Goal: Communication & Community: Share content

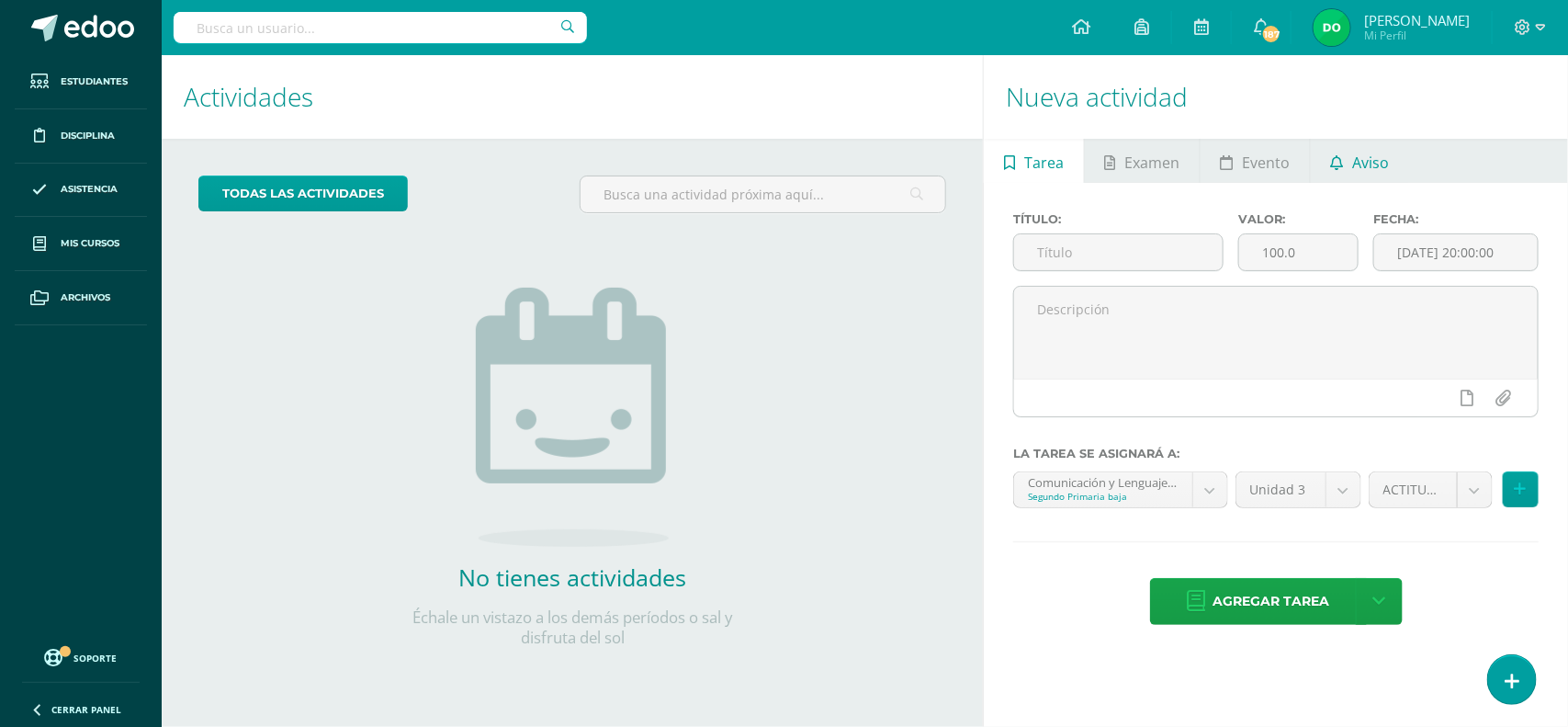
click at [1380, 180] on span "Aviso" at bounding box center [1371, 162] width 37 height 44
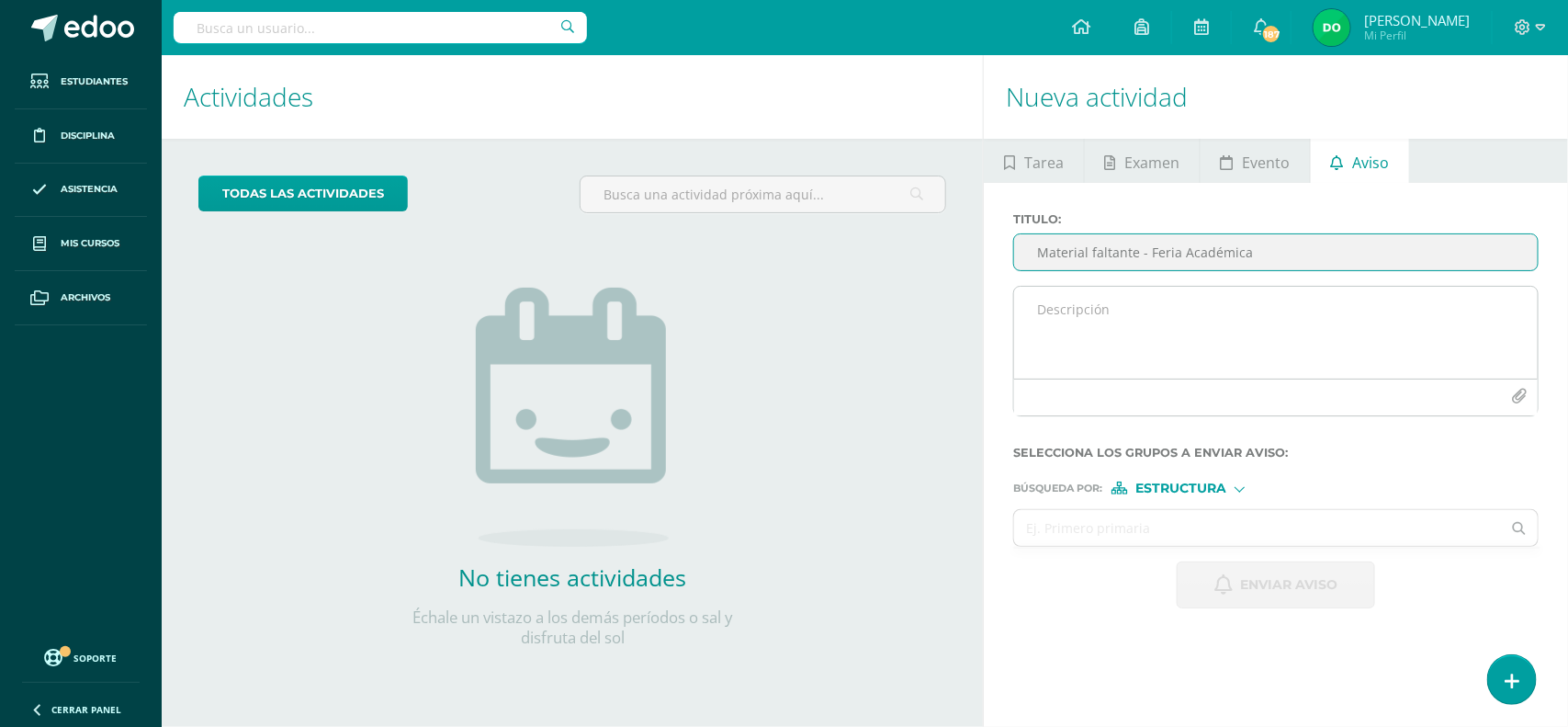
type input "Material faltante - Feria Académica"
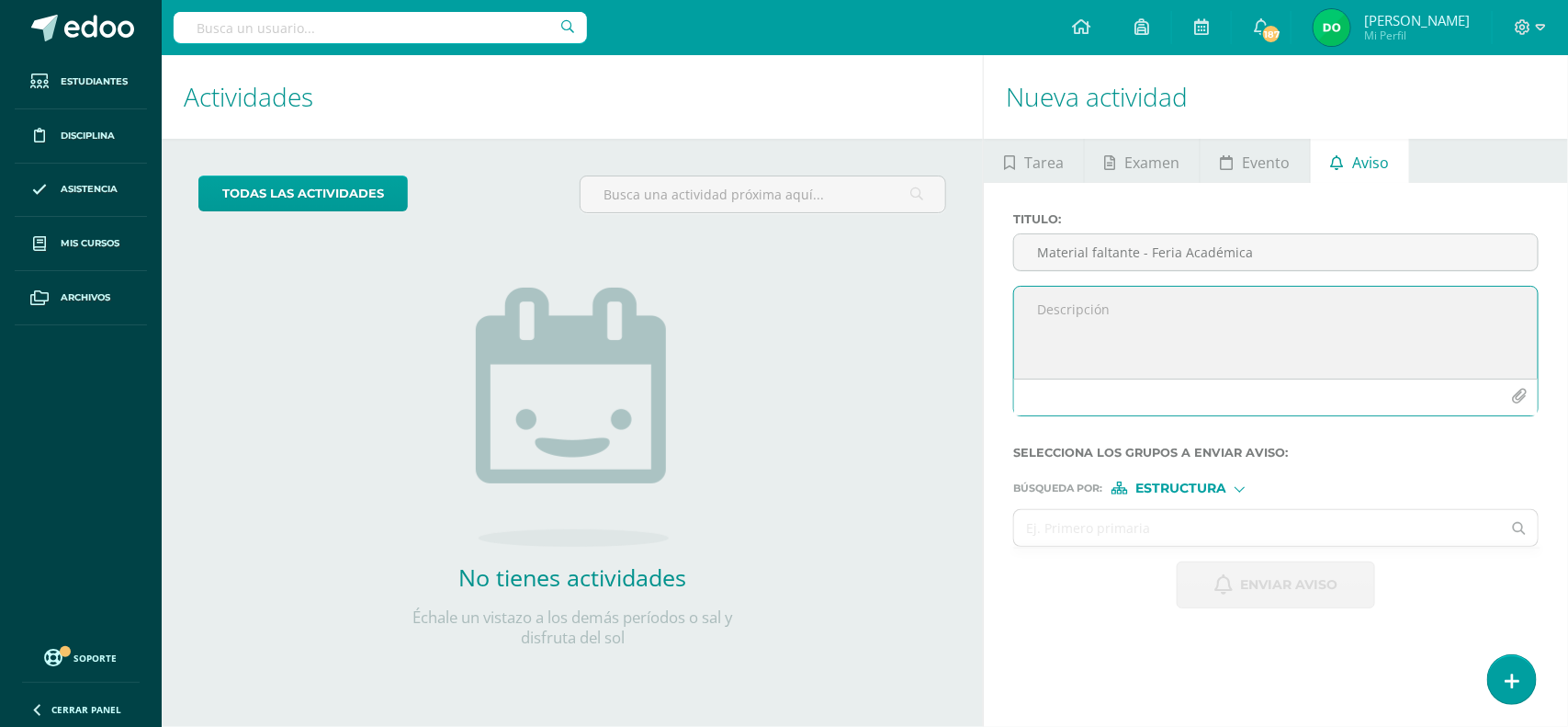
click at [1217, 297] on textarea at bounding box center [1275, 333] width 524 height 92
paste textarea "Buenas tardes Estimados padres de familia, Reciban un cordial saludo. Se les re…"
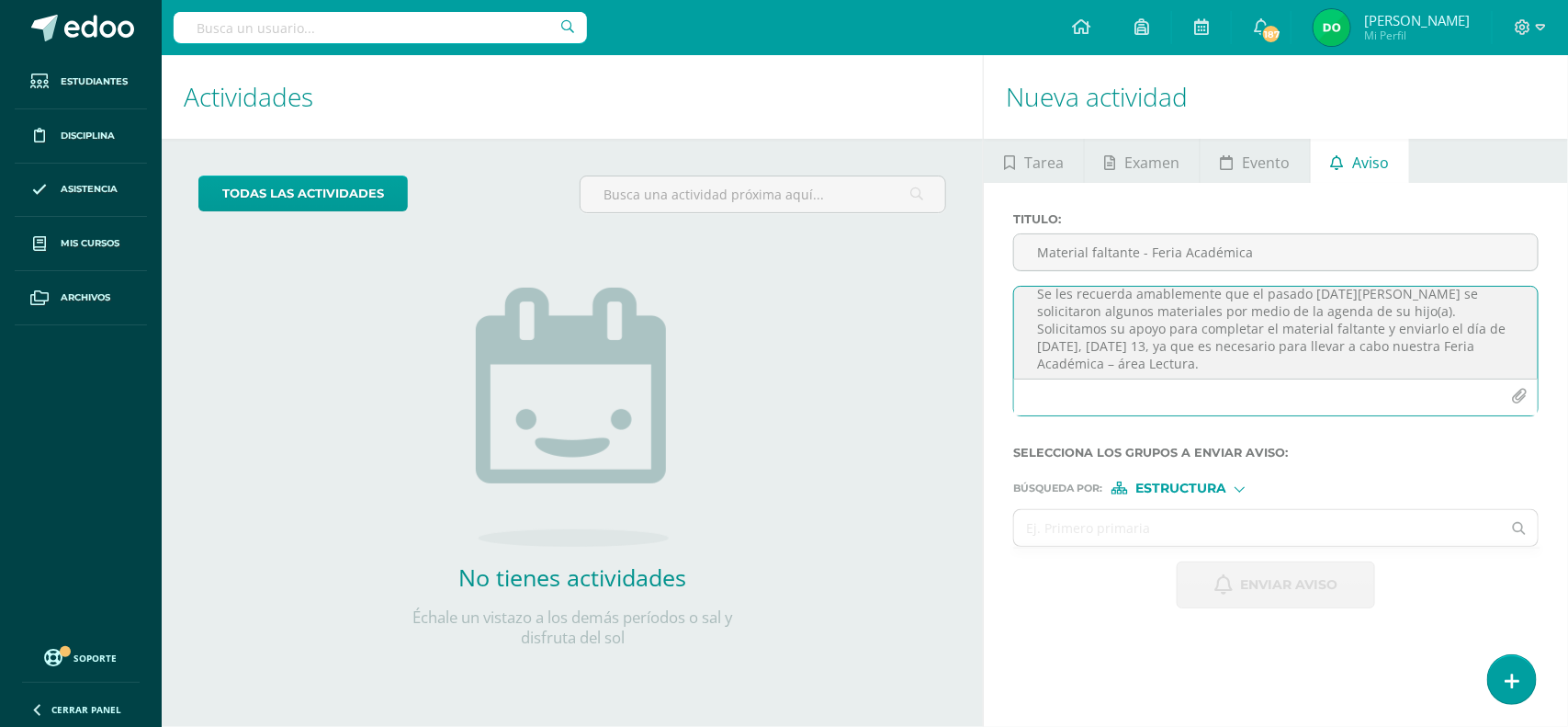
scroll to position [84, 0]
click at [1458, 311] on textarea "Buenas tardes Estimados padres de familia, Reciban un cordial saludo. Se les re…" at bounding box center [1275, 333] width 524 height 92
click at [1104, 329] on textarea "Buenas tardes Estimados padres de familia, Reciban un cordial saludo. Se les re…" at bounding box center [1275, 333] width 524 height 92
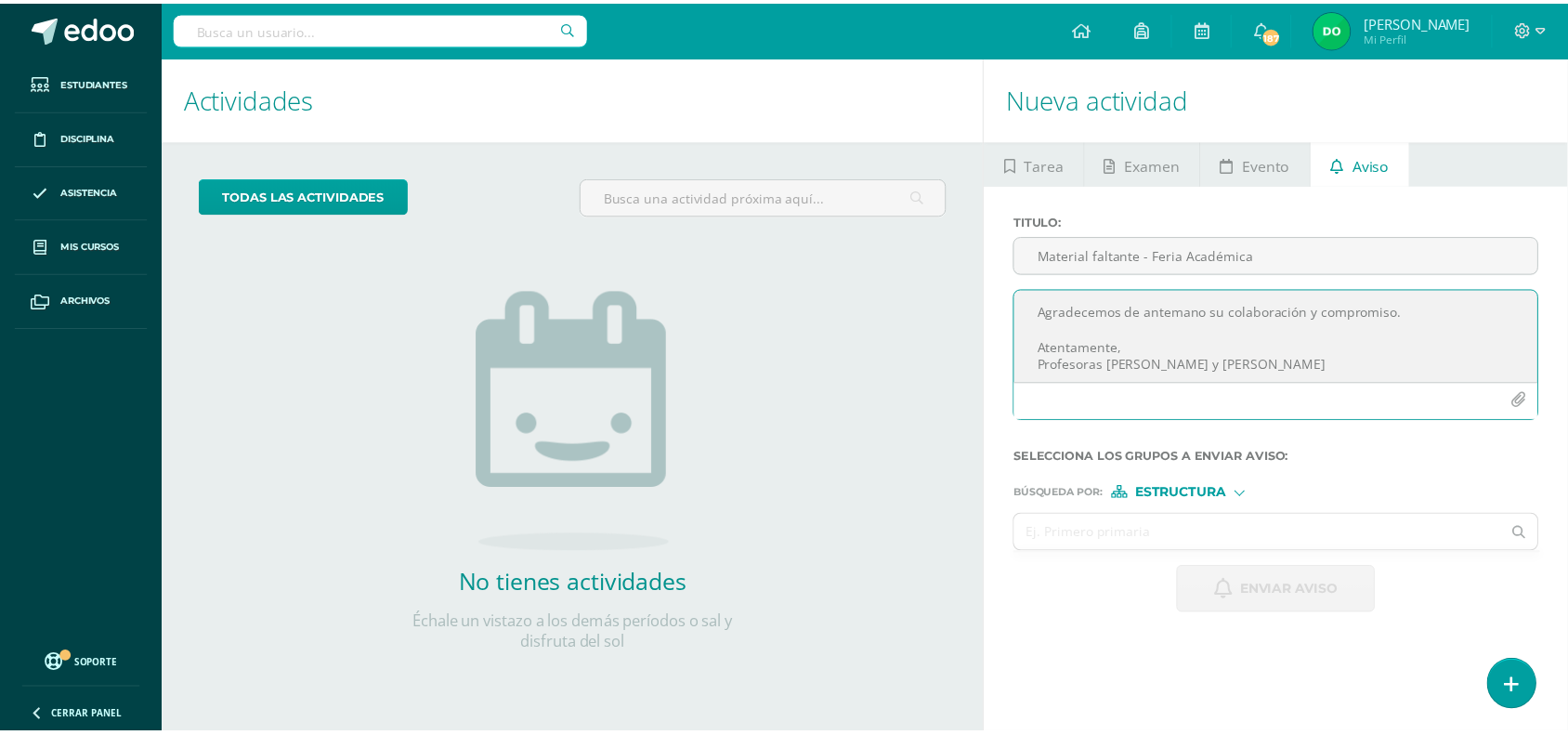
scroll to position [196, 0]
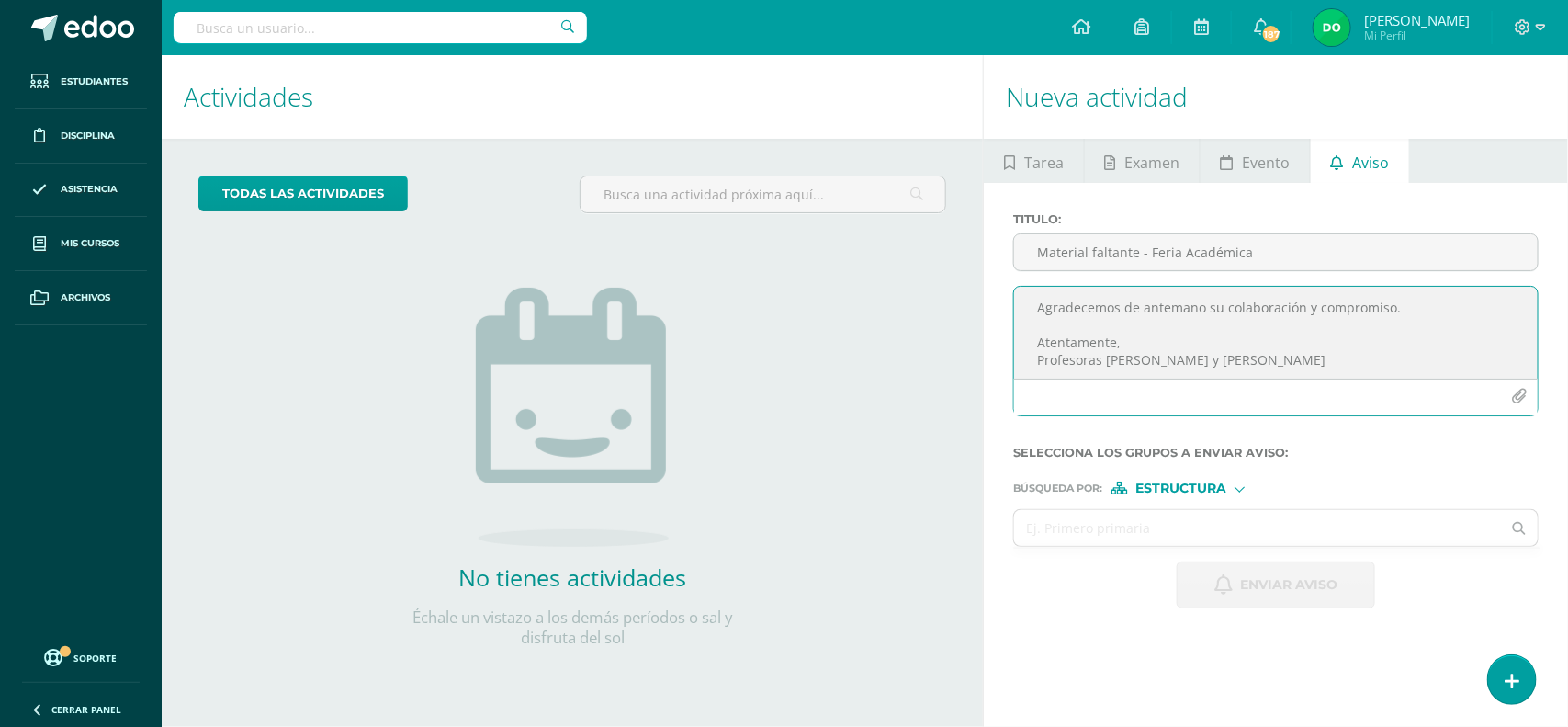
type textarea "Buenas tardes Estimados padres de familia, Reciban un cordial saludo. Se les re…"
click at [1213, 492] on span "Estructura" at bounding box center [1180, 488] width 91 height 10
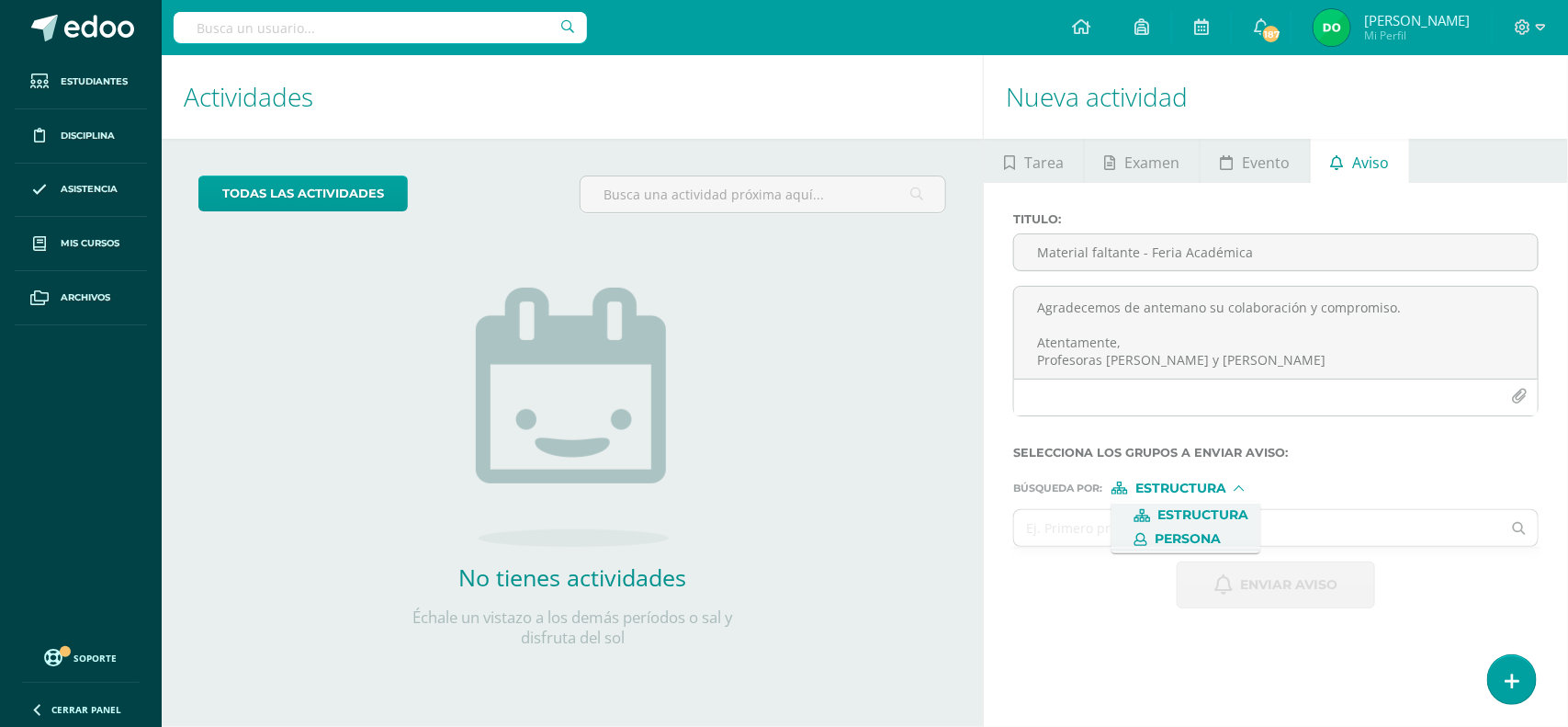
click at [1201, 534] on span "Persona" at bounding box center [1188, 539] width 67 height 10
click at [1201, 534] on input "text" at bounding box center [1257, 527] width 487 height 36
type input "Camila"
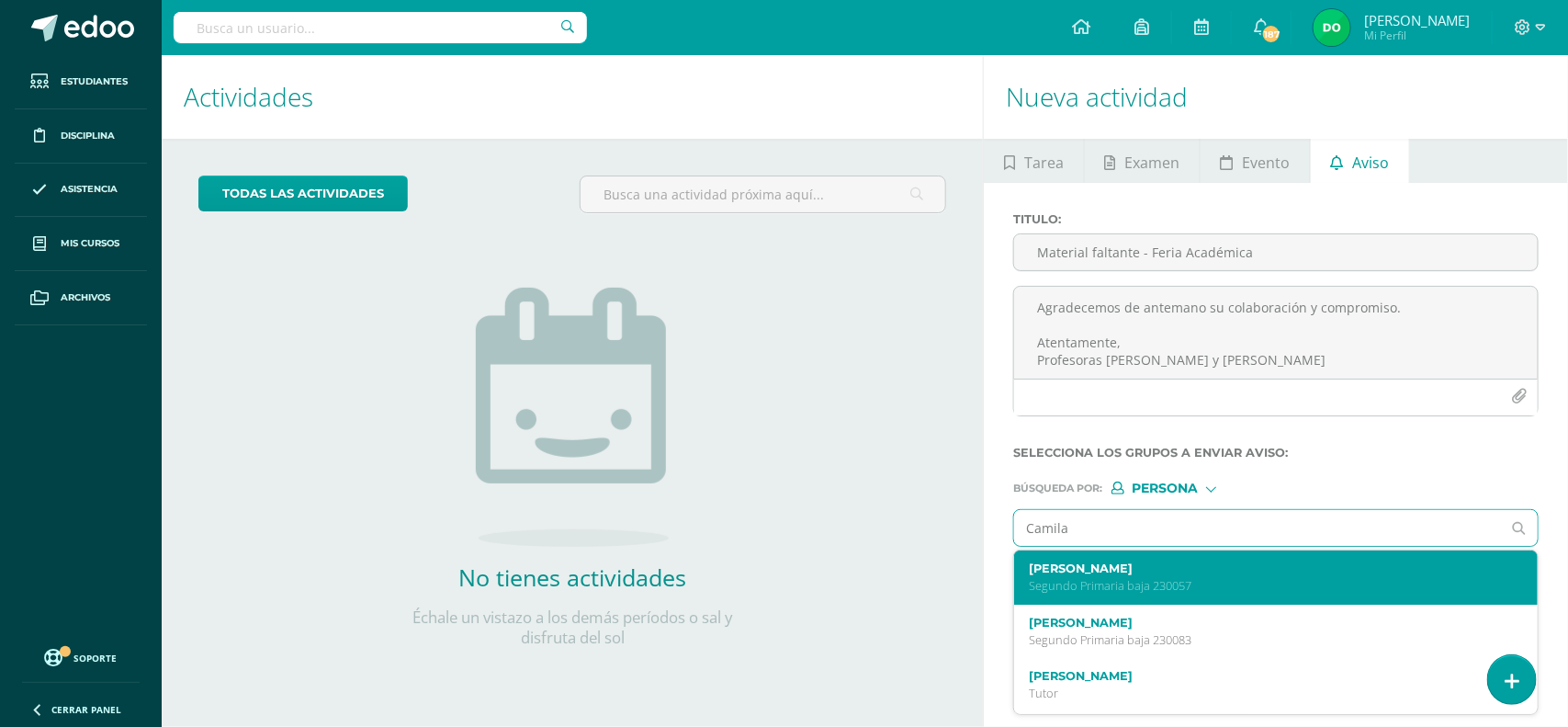
click at [1185, 575] on label "[PERSON_NAME]" at bounding box center [1264, 568] width 472 height 14
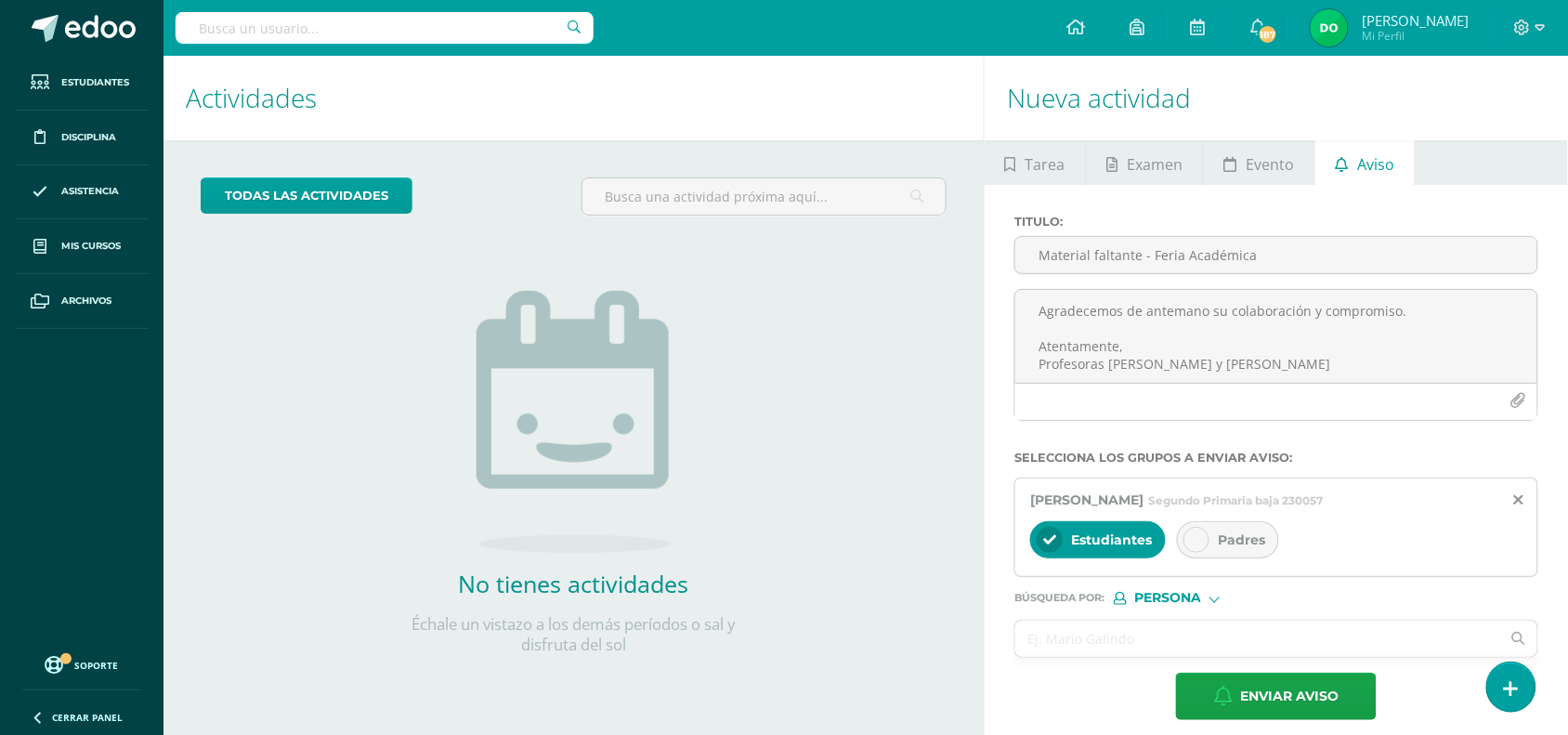
click at [1207, 542] on div at bounding box center [1197, 540] width 26 height 26
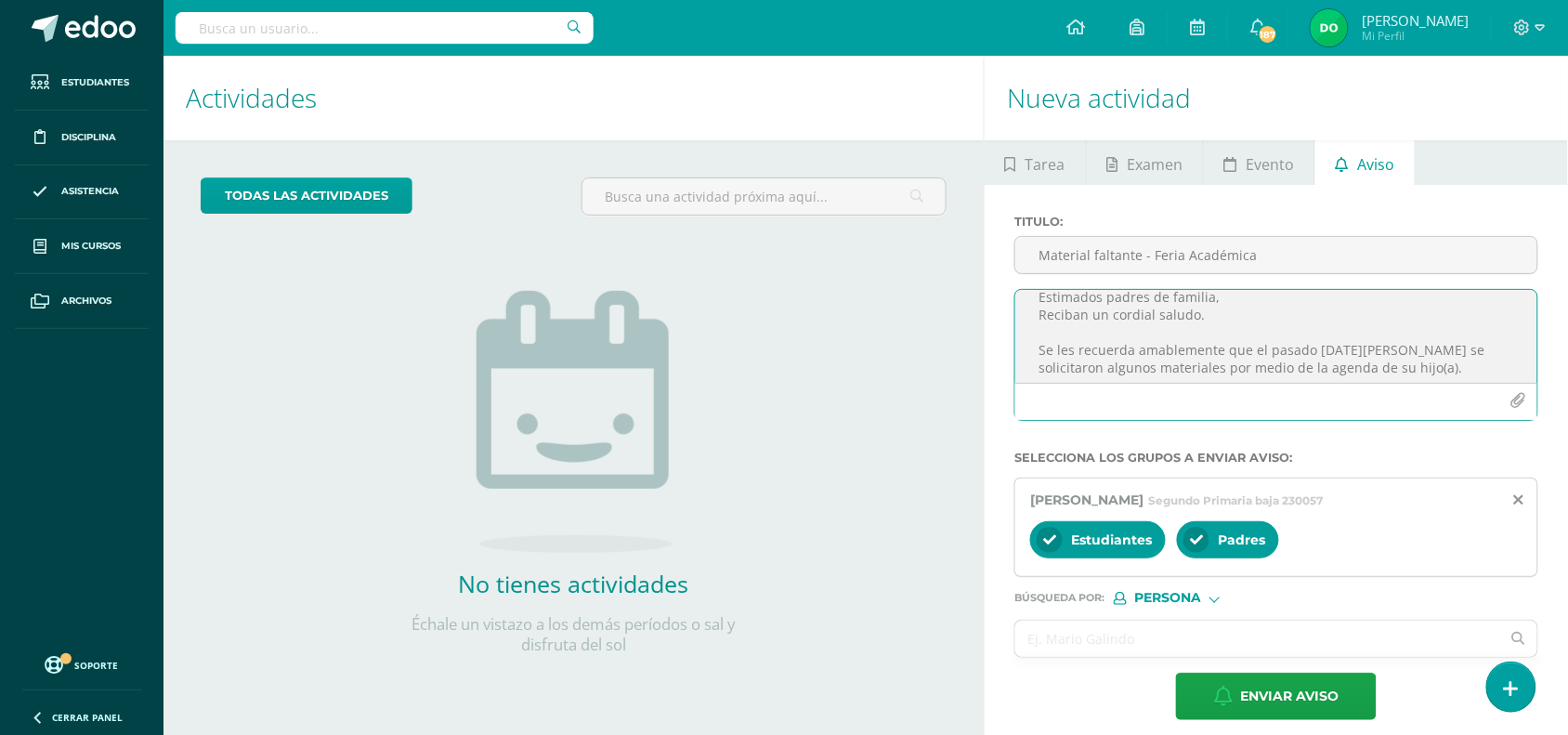
scroll to position [0, 0]
drag, startPoint x: 1455, startPoint y: 321, endPoint x: 1095, endPoint y: 372, distance: 363.6
click at [1095, 372] on textarea "Buenas tardes Estimados padres de familia, Reciban un cordial saludo. Se les re…" at bounding box center [1276, 337] width 522 height 93
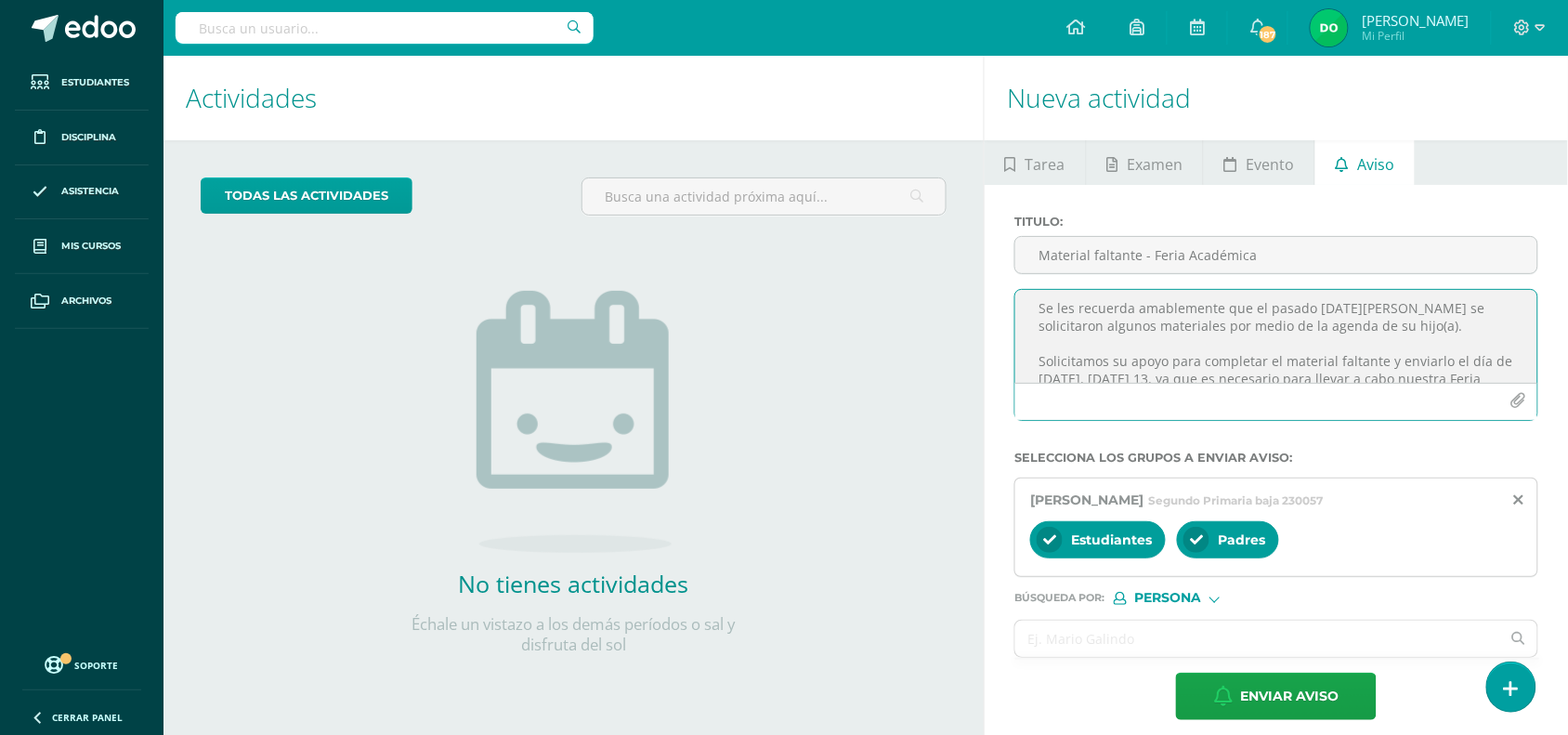
scroll to position [74, 0]
click at [1126, 318] on textarea "Buenas tardes Estimados padres de familia, Reciban un cordial saludo. Se les re…" at bounding box center [1276, 337] width 522 height 93
drag, startPoint x: 1033, startPoint y: 313, endPoint x: 1450, endPoint y: 325, distance: 417.2
click at [1450, 325] on textarea "Buenas tardes Estimados padres de familia, Reciban un cordial saludo. Se les re…" at bounding box center [1276, 337] width 522 height 93
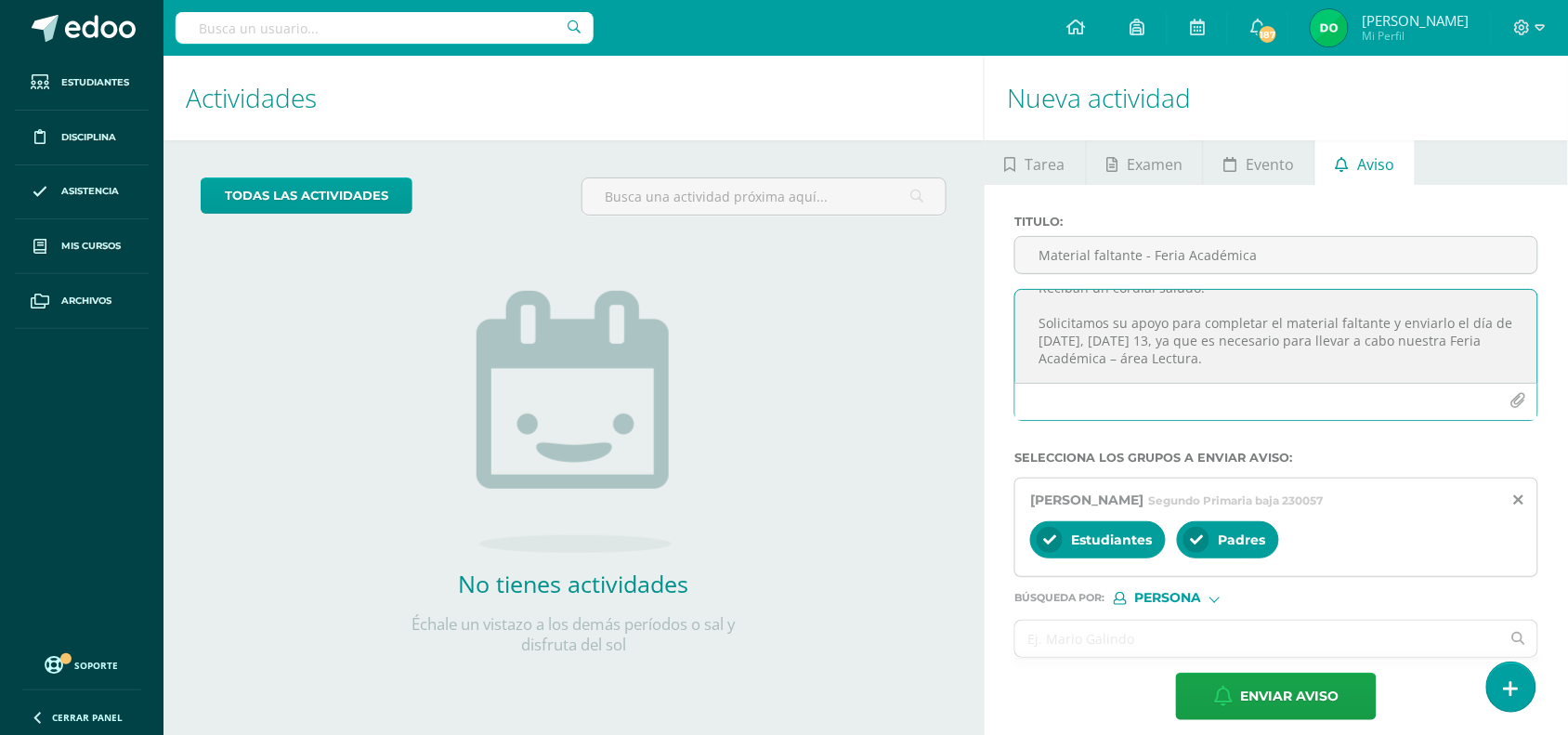
scroll to position [61, 0]
click at [1387, 321] on textarea "Buenas tardes Estimados padres de familia, Reciban un cordial saludo. Solicitam…" at bounding box center [1276, 337] width 522 height 93
click at [1329, 364] on textarea "Buenas tardes Estimados padres de familia, Reciban un cordial saludo. Solicitam…" at bounding box center [1276, 337] width 522 height 93
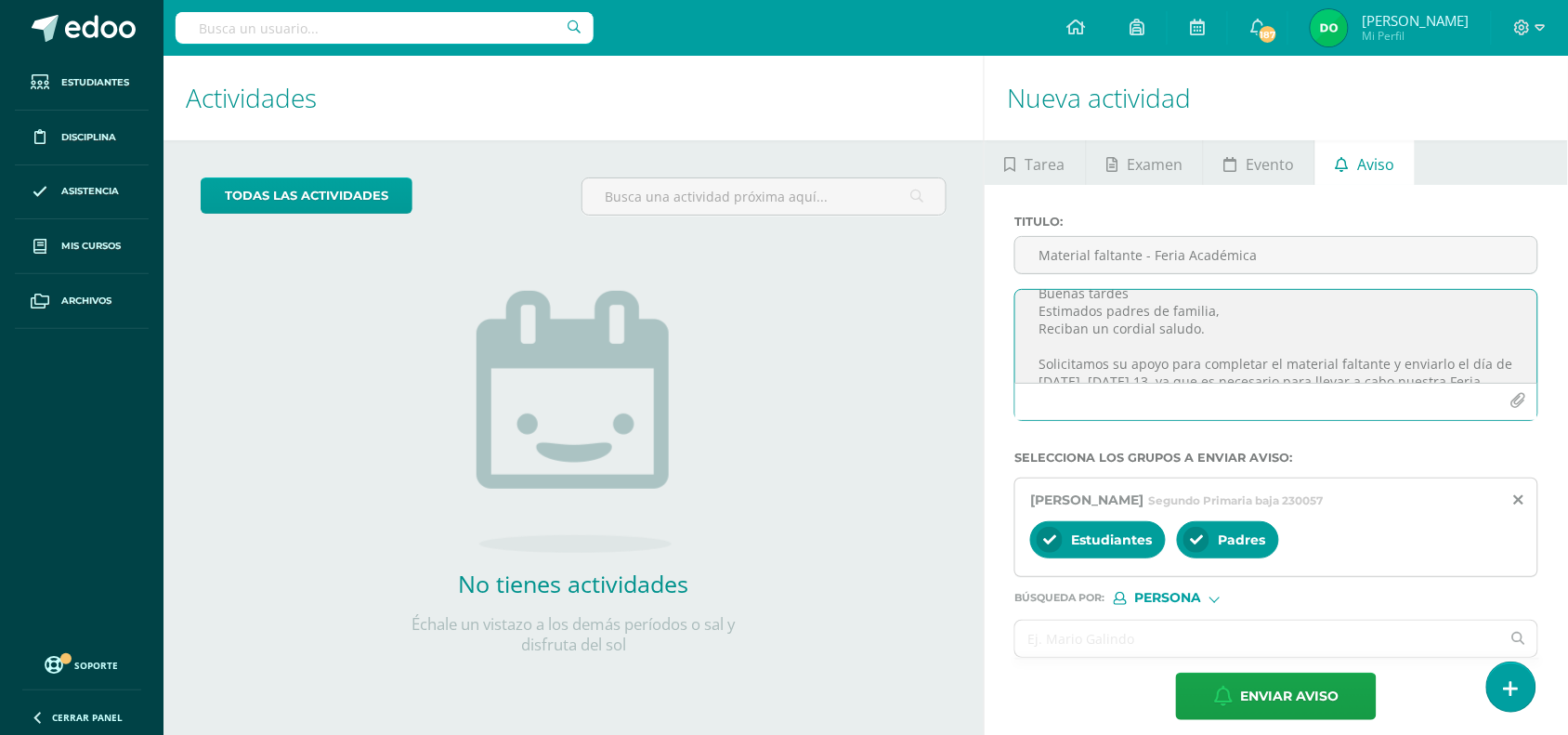
scroll to position [0, 0]
type textarea "Buenas tardes Estimados padres de familia, Reciban un cordial saludo. Solicitam…"
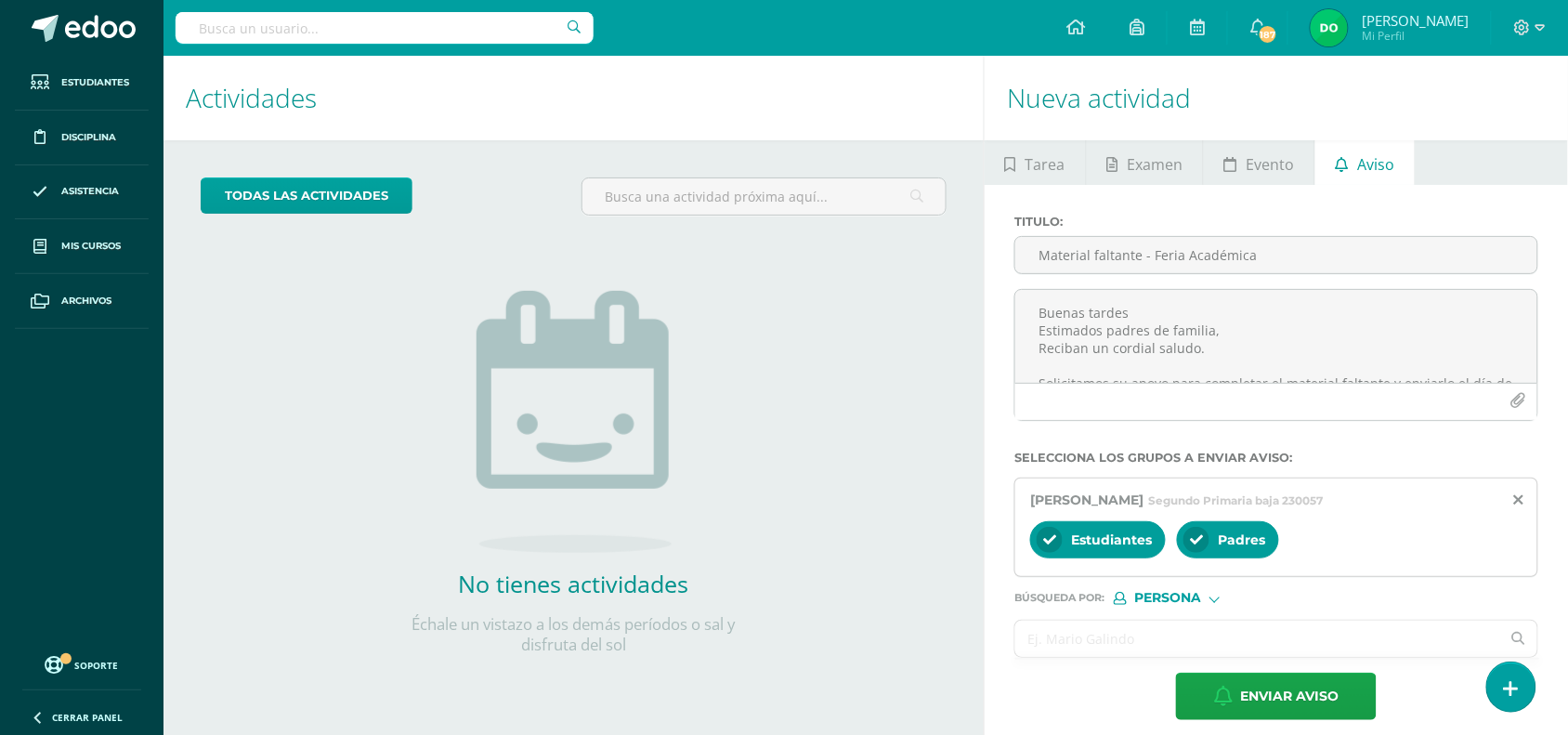
click at [1202, 629] on input "text" at bounding box center [1258, 638] width 485 height 37
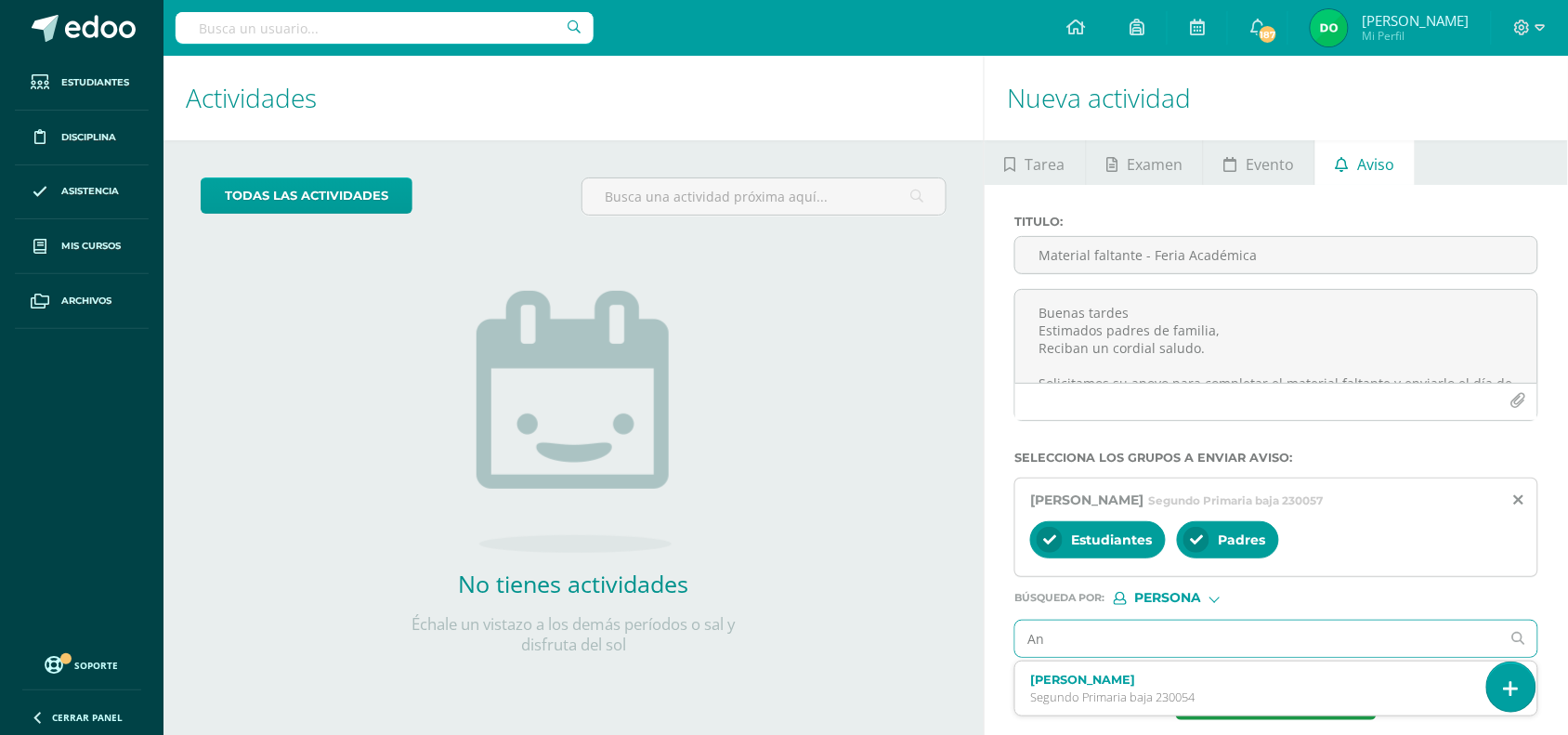
type input "A"
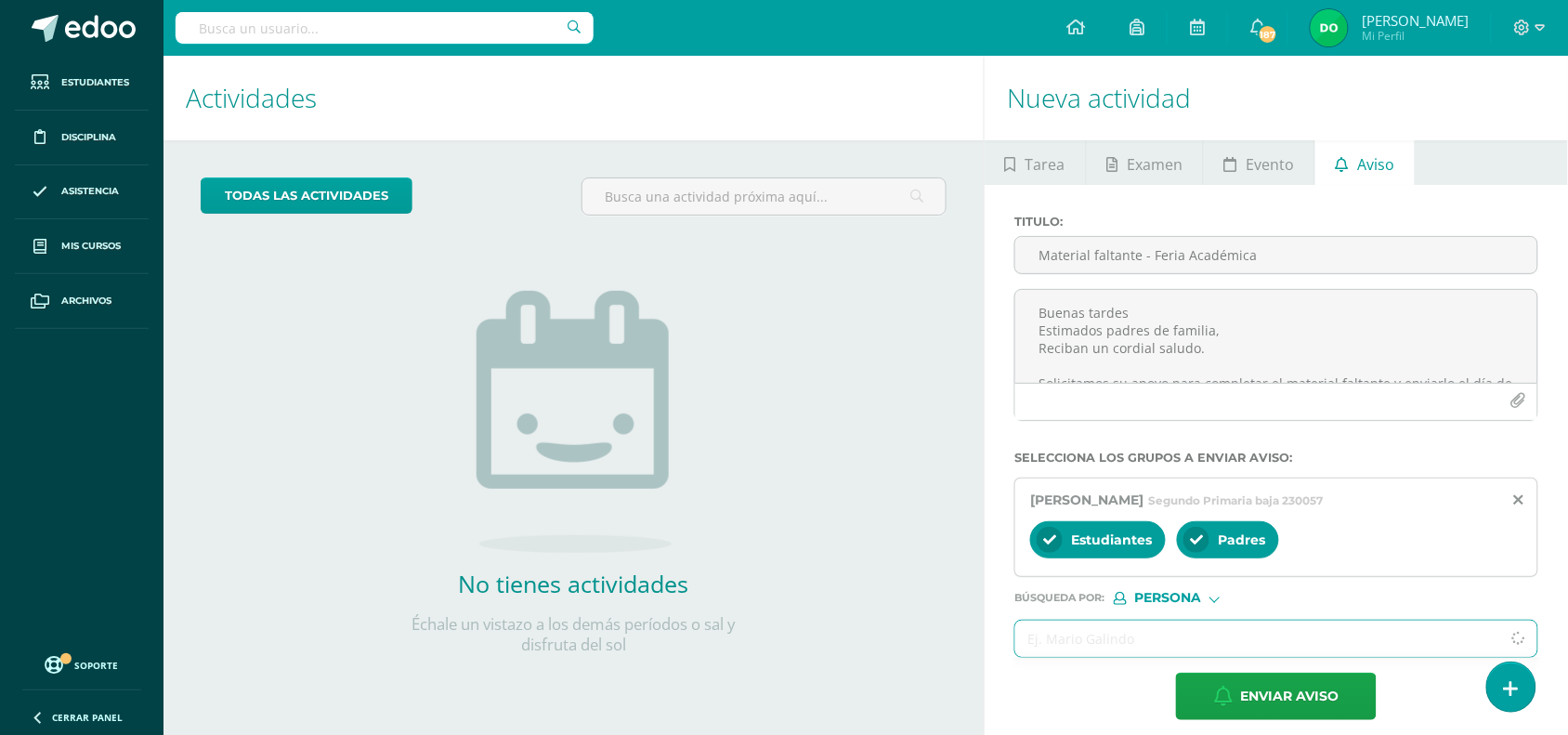
scroll to position [19, 0]
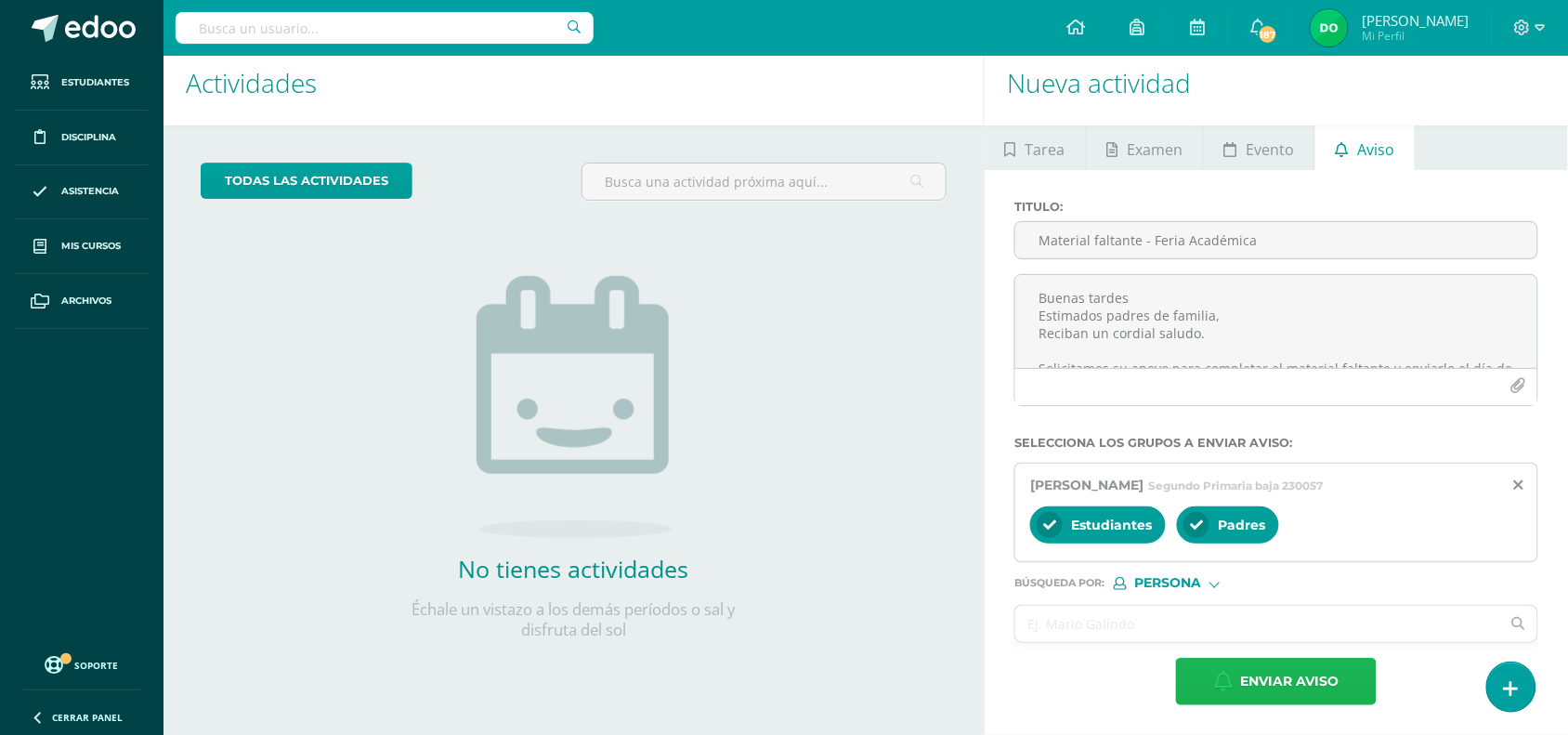
click at [1255, 681] on span "Enviar aviso" at bounding box center [1289, 682] width 98 height 46
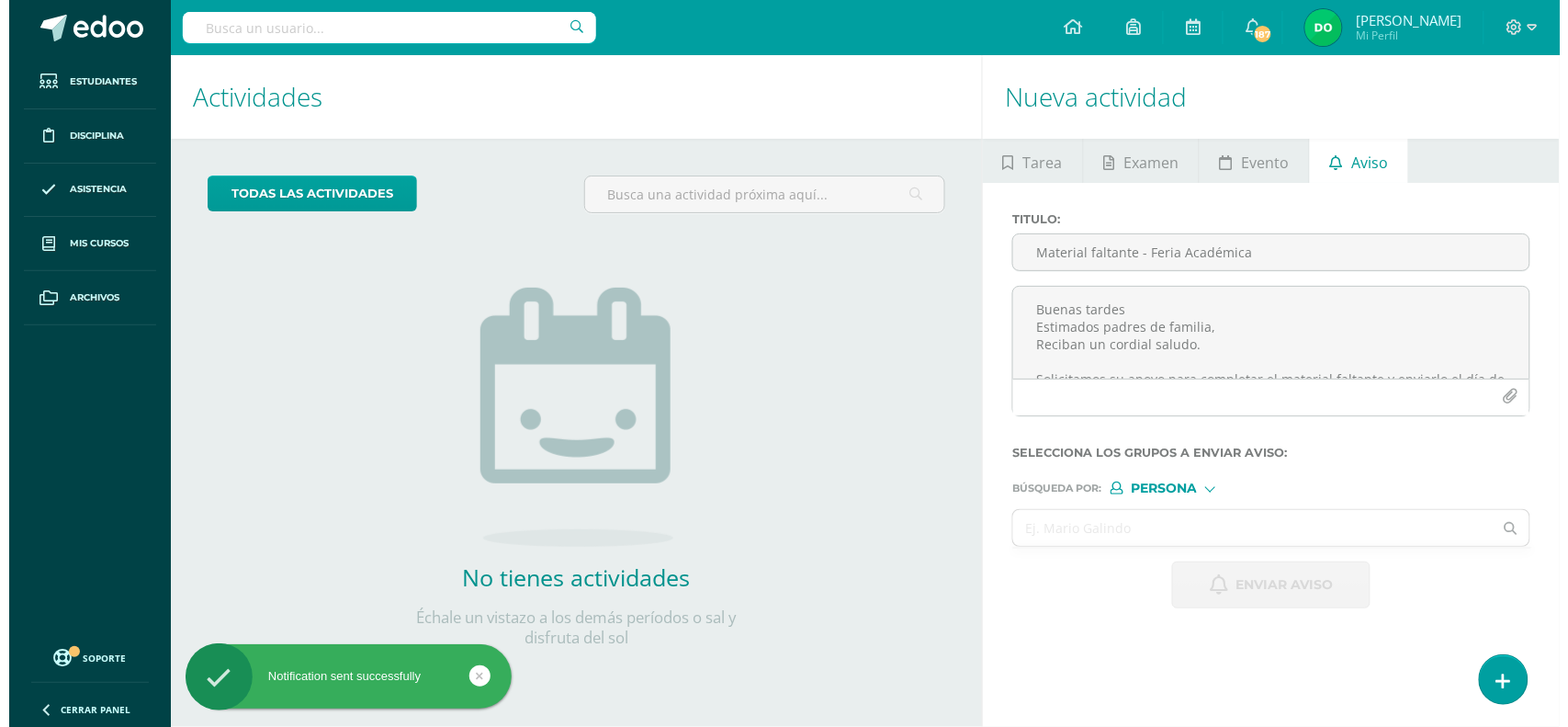
scroll to position [0, 0]
